Goal: Information Seeking & Learning: Stay updated

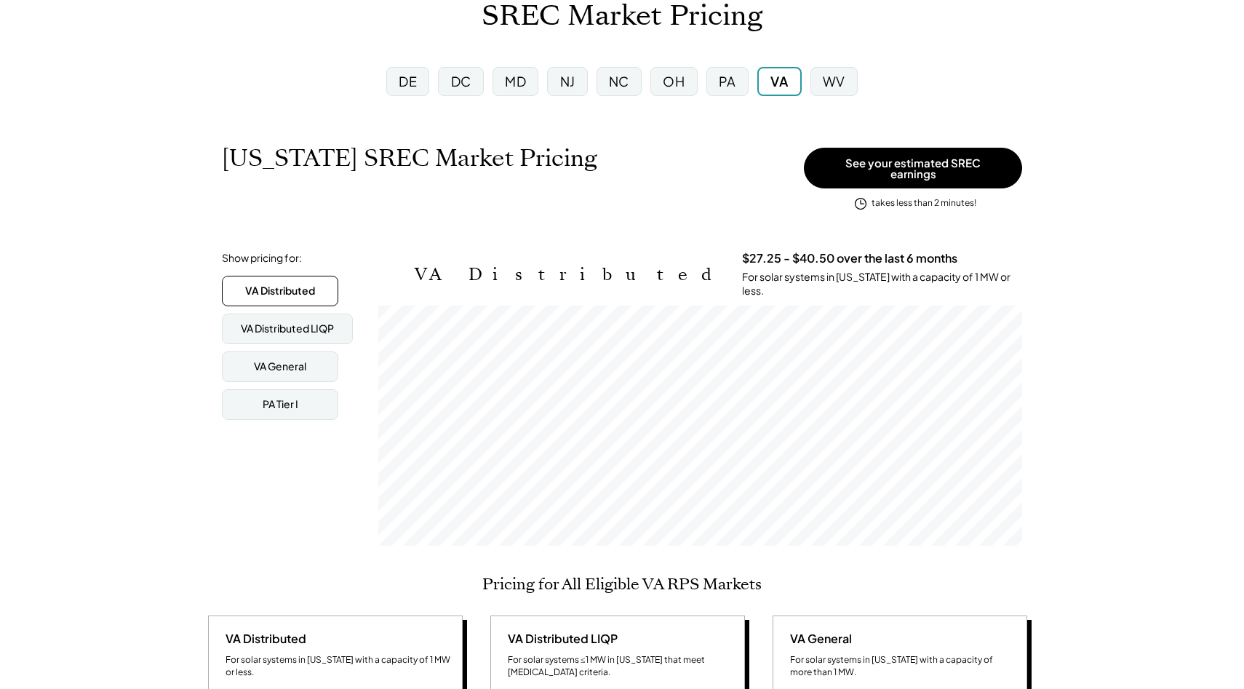
scroll to position [240, 644]
click at [313, 359] on div "VA General" at bounding box center [280, 366] width 116 height 31
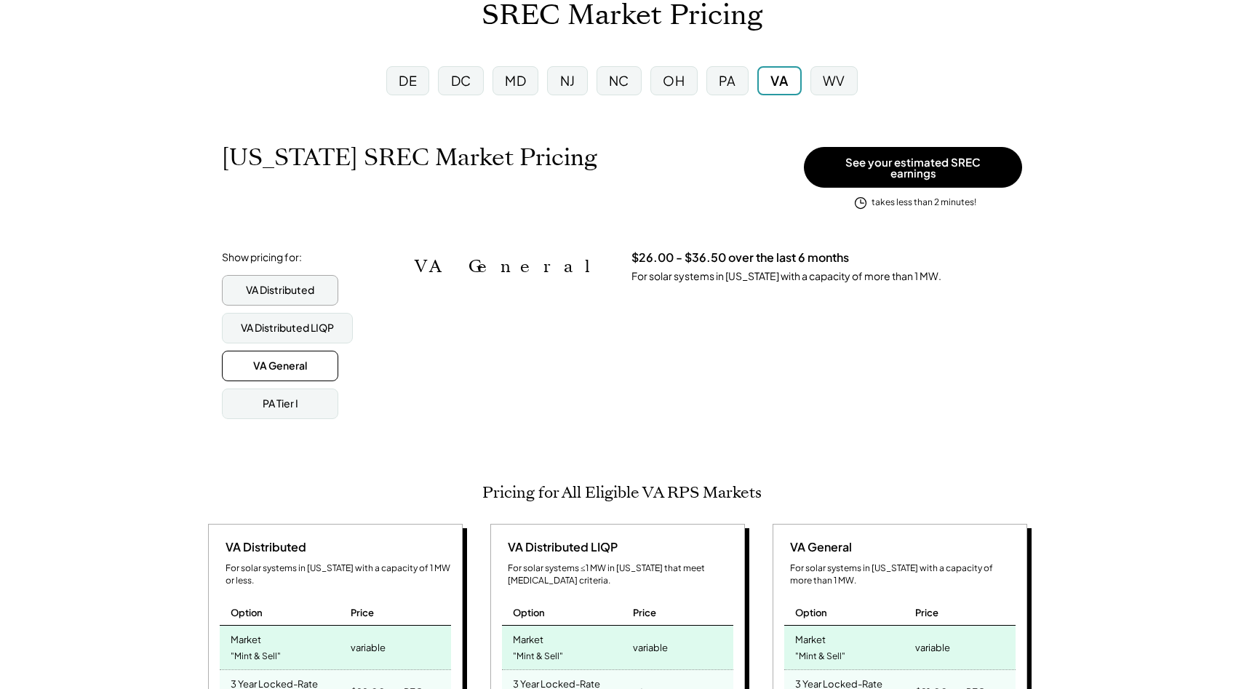
click at [296, 283] on div "VA Distributed" at bounding box center [280, 290] width 68 height 15
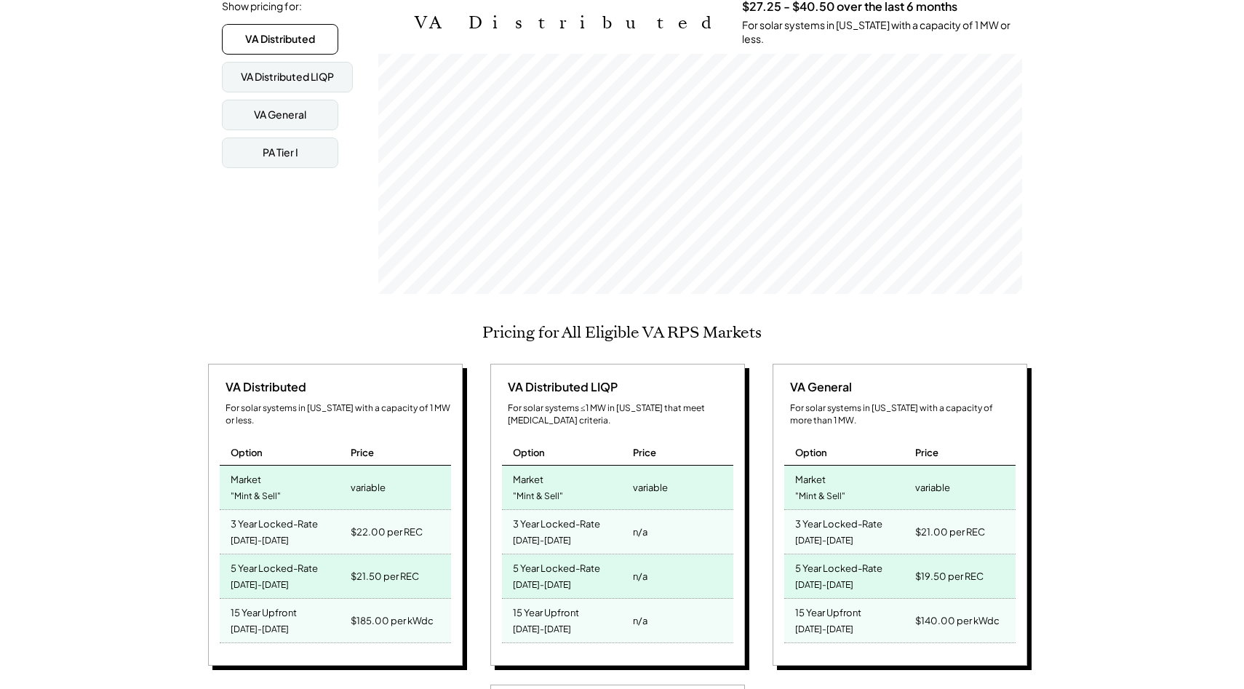
scroll to position [356, 0]
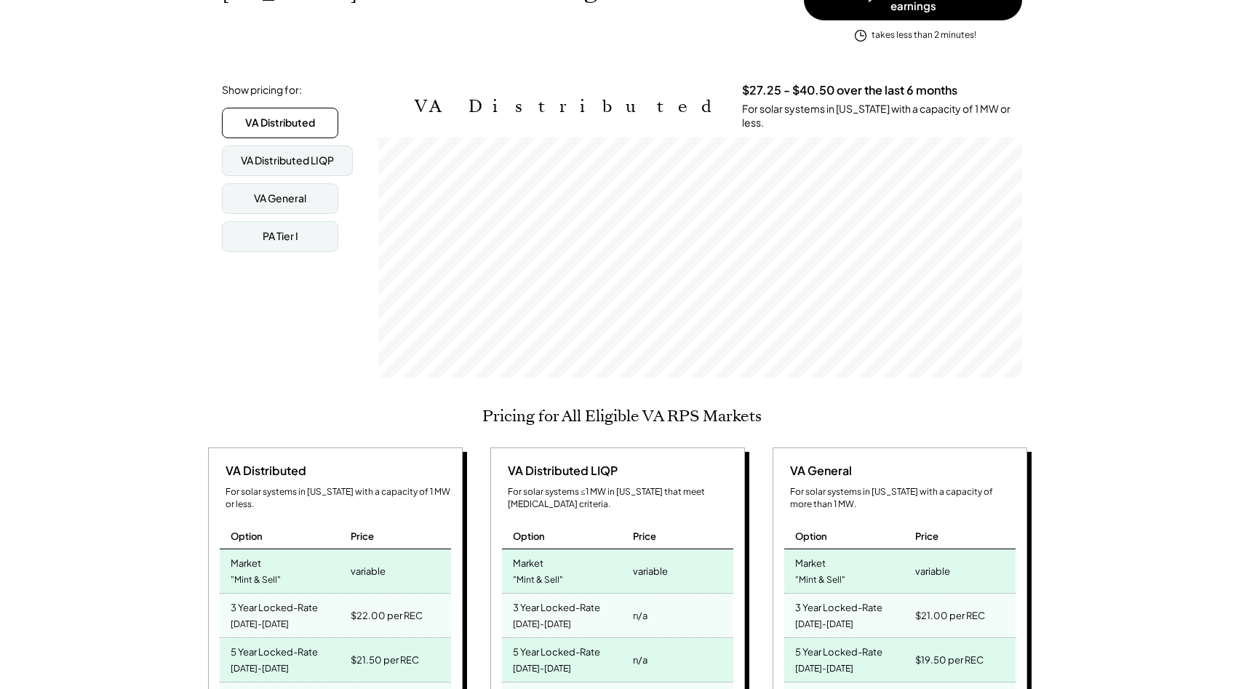
scroll to position [87, 0]
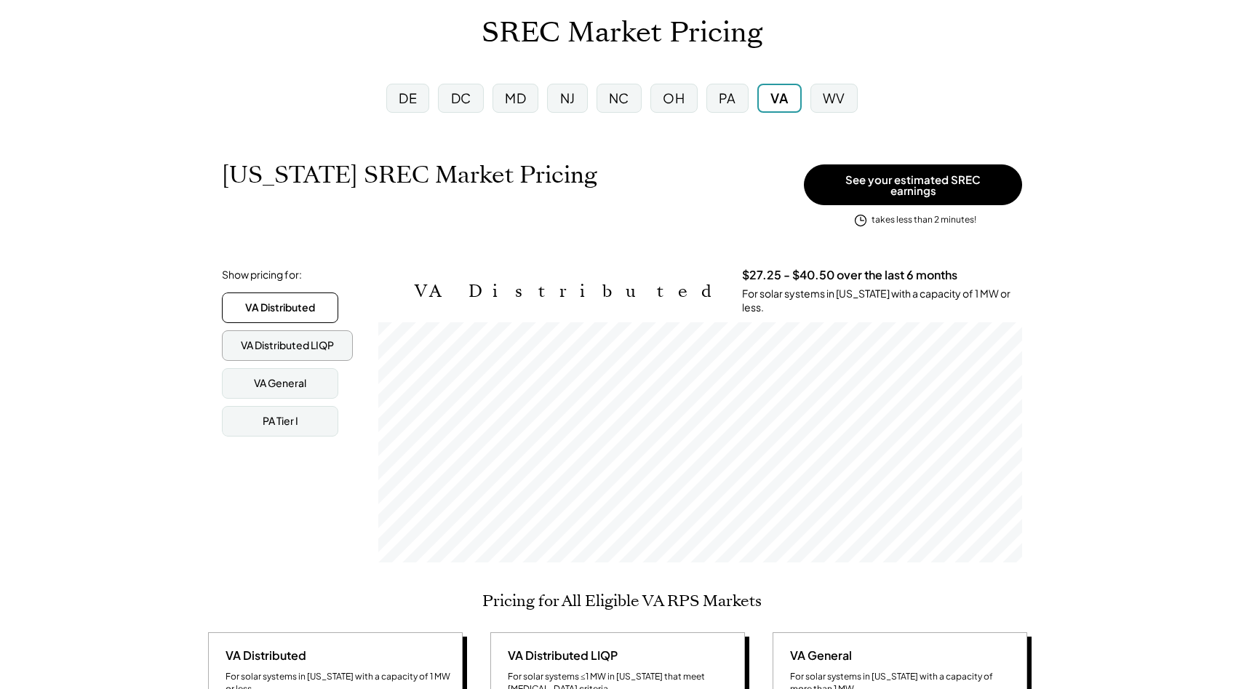
click at [291, 338] on div "VA Distributed LIQP" at bounding box center [287, 345] width 93 height 15
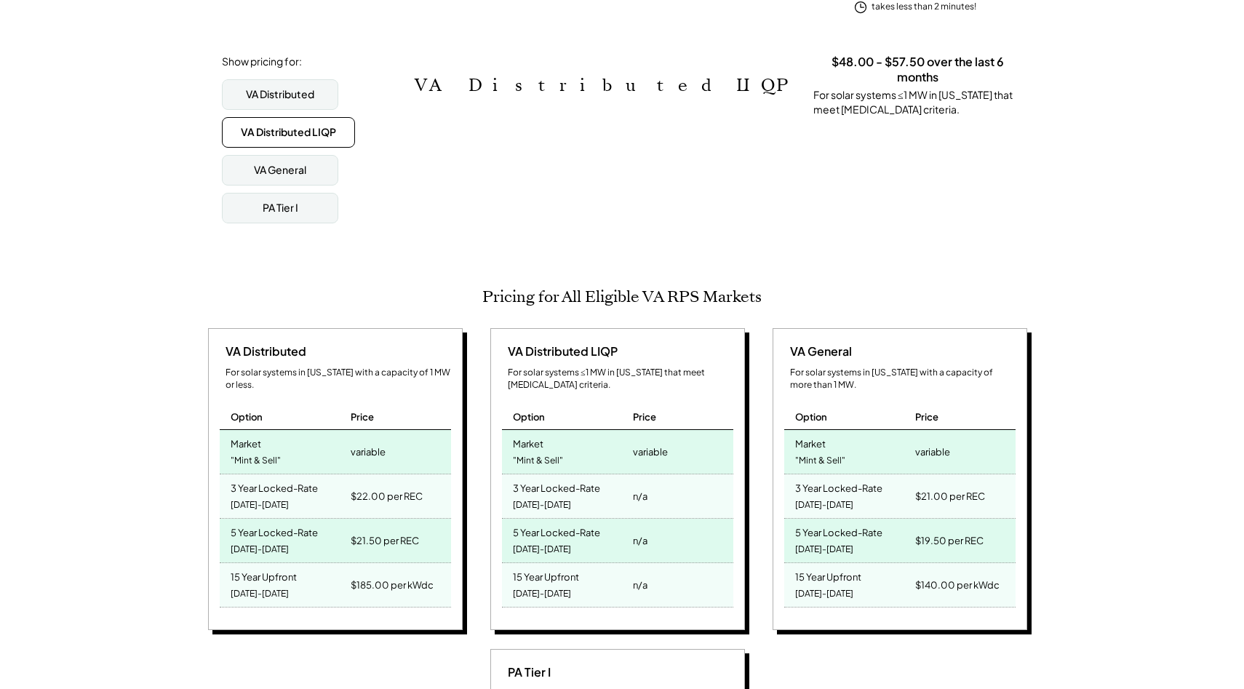
scroll to position [304, 0]
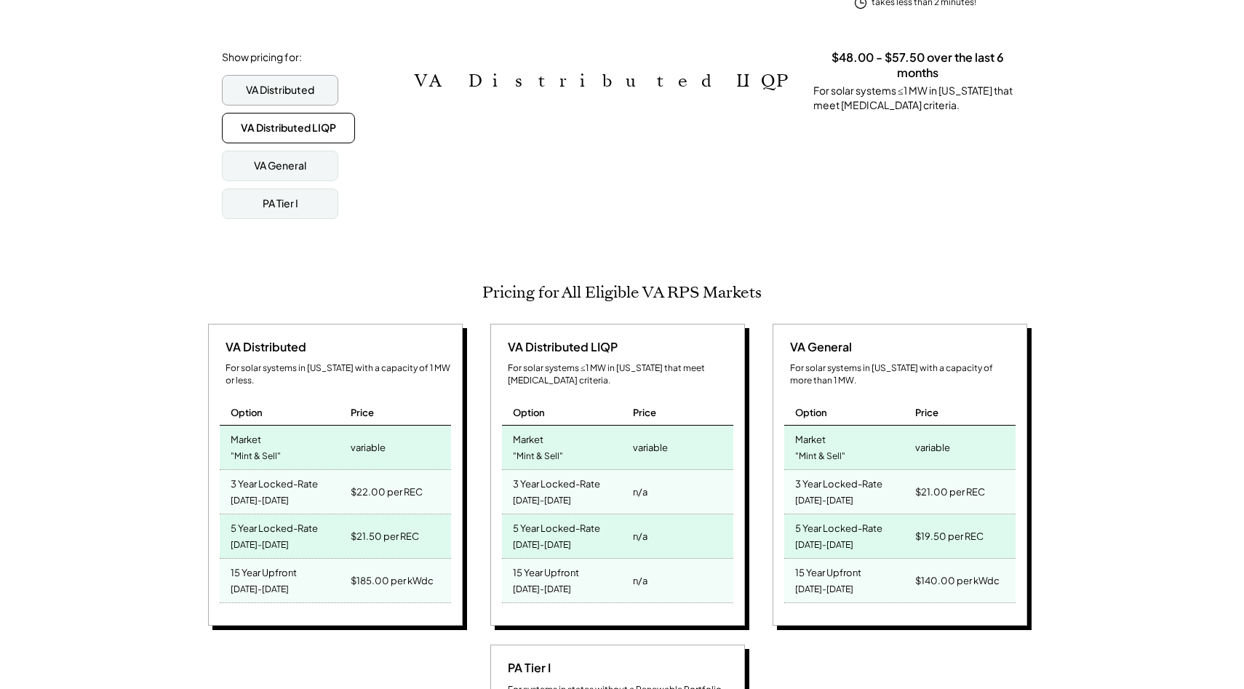
click at [283, 97] on div "VA Distributed" at bounding box center [280, 90] width 116 height 31
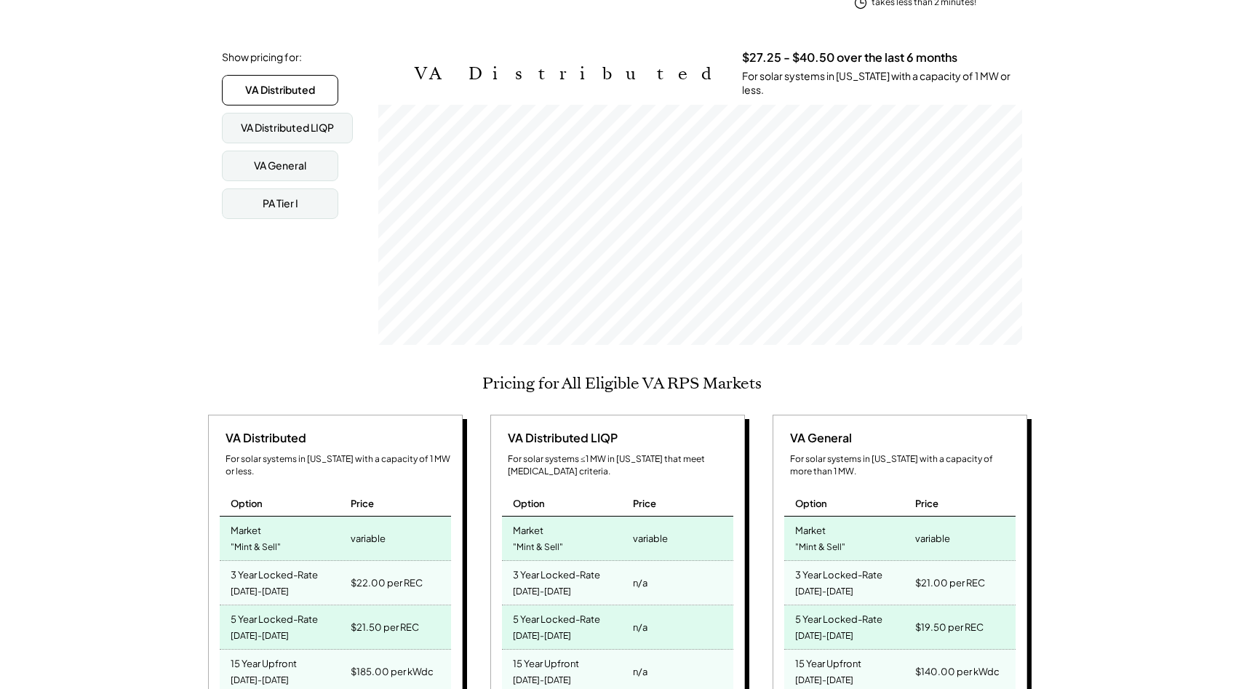
scroll to position [240, 644]
click at [289, 167] on div "VA General" at bounding box center [280, 166] width 116 height 31
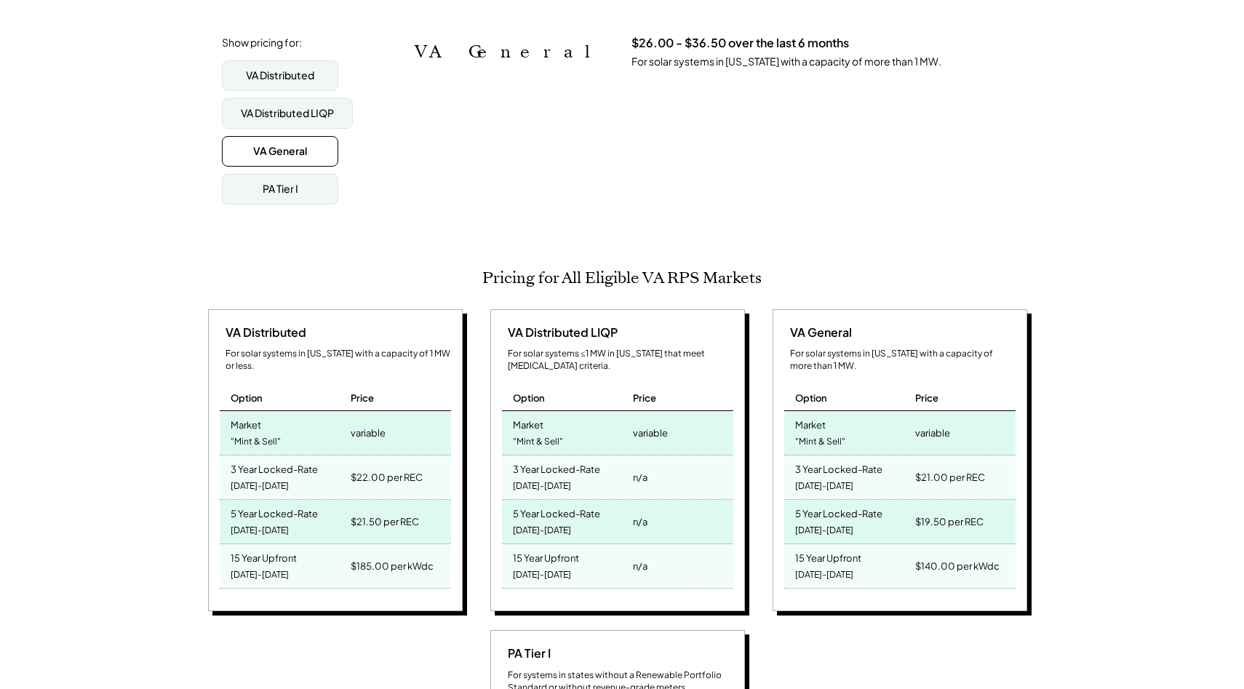
scroll to position [322, 0]
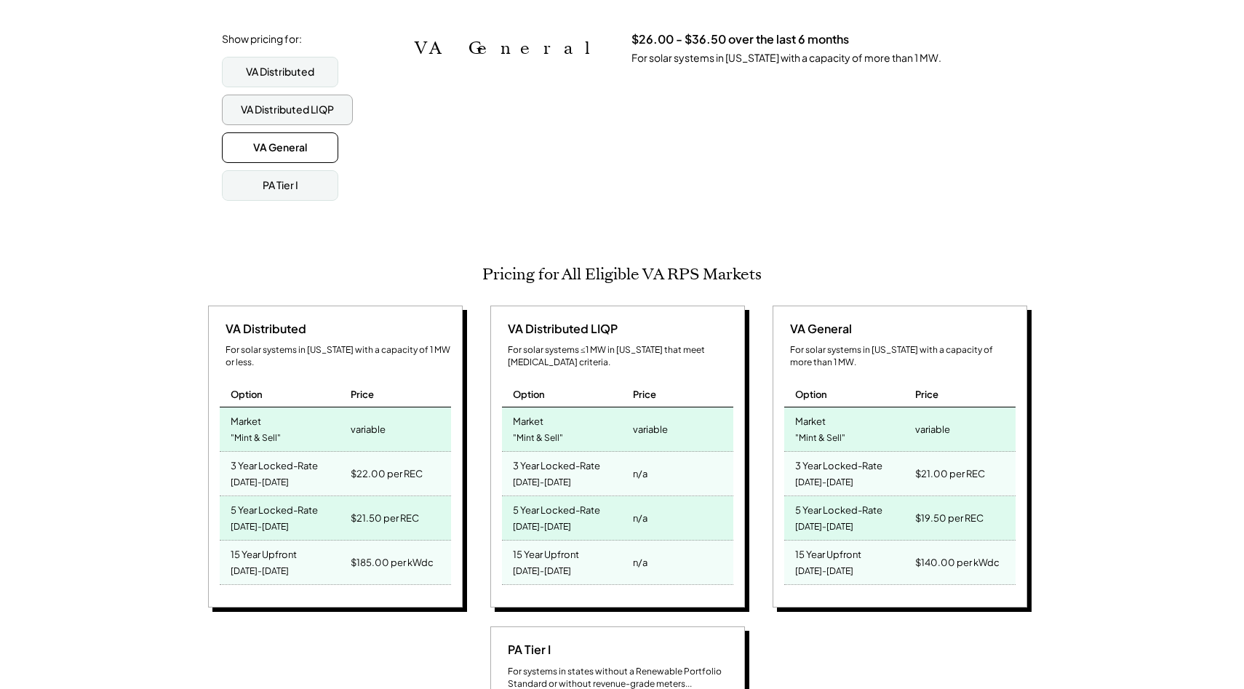
click at [305, 113] on div "VA Distributed LIQP" at bounding box center [287, 110] width 131 height 31
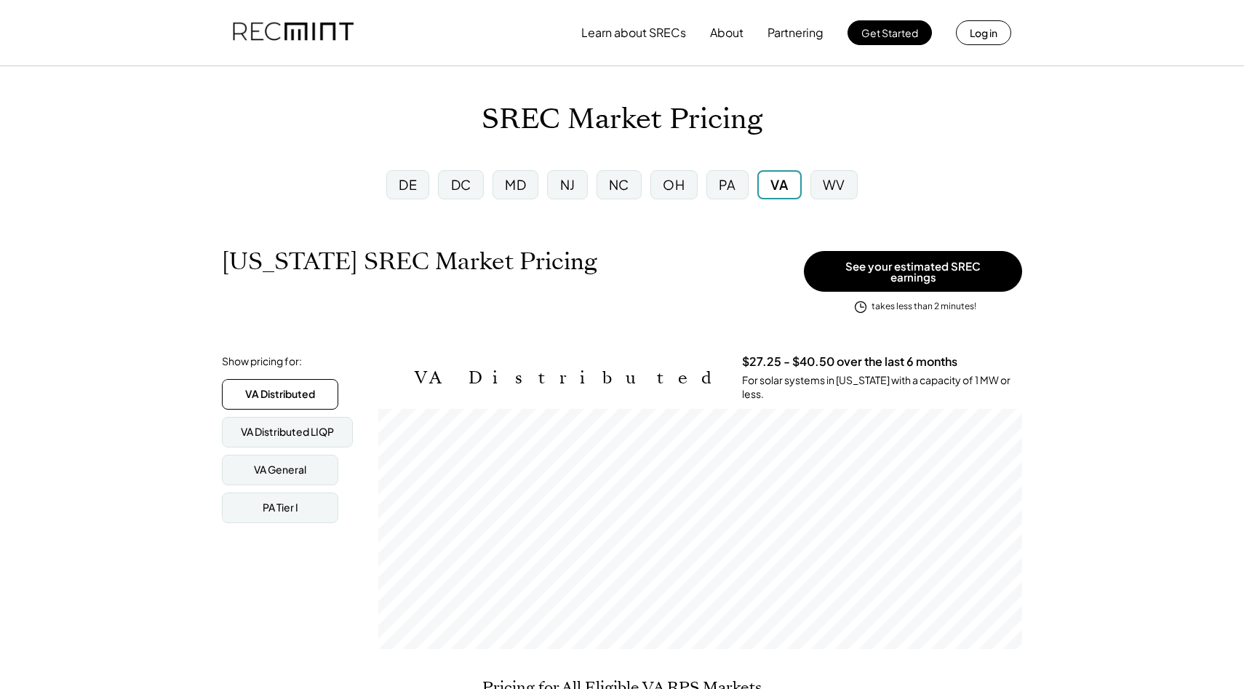
scroll to position [240, 644]
click at [296, 463] on div "VA General" at bounding box center [280, 470] width 52 height 15
